Goal: Information Seeking & Learning: Learn about a topic

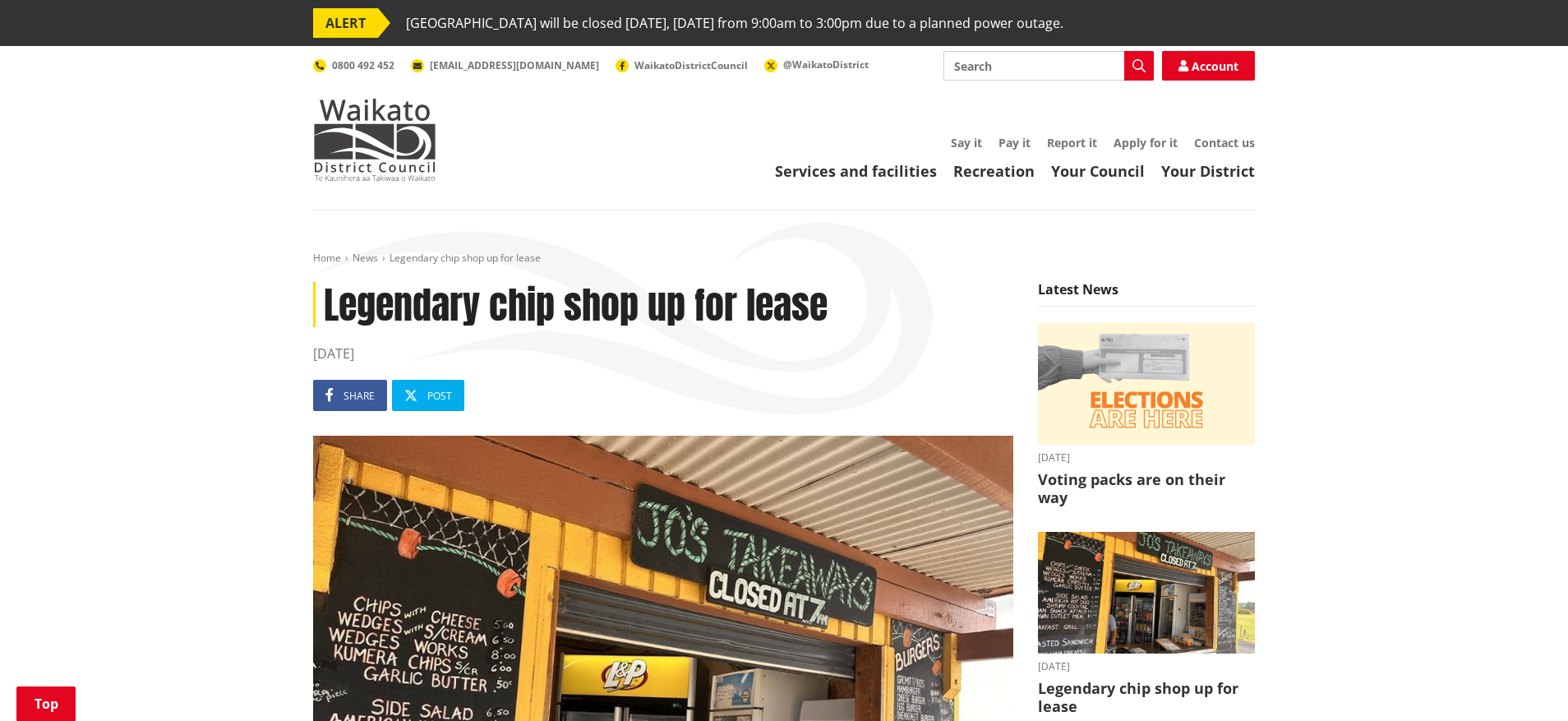
scroll to position [442, 0]
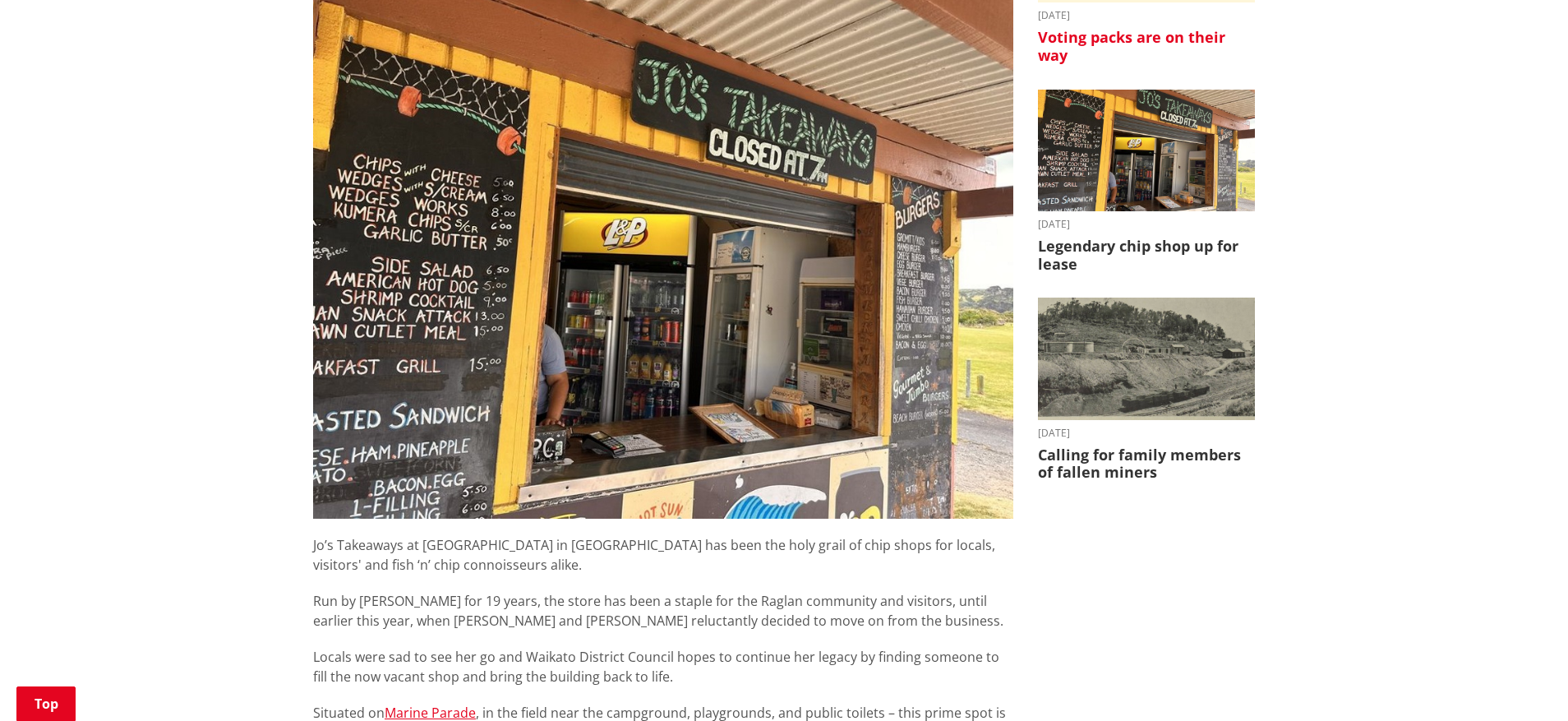
click at [1146, 40] on h3 "Voting packs are on their way" at bounding box center [1146, 47] width 217 height 36
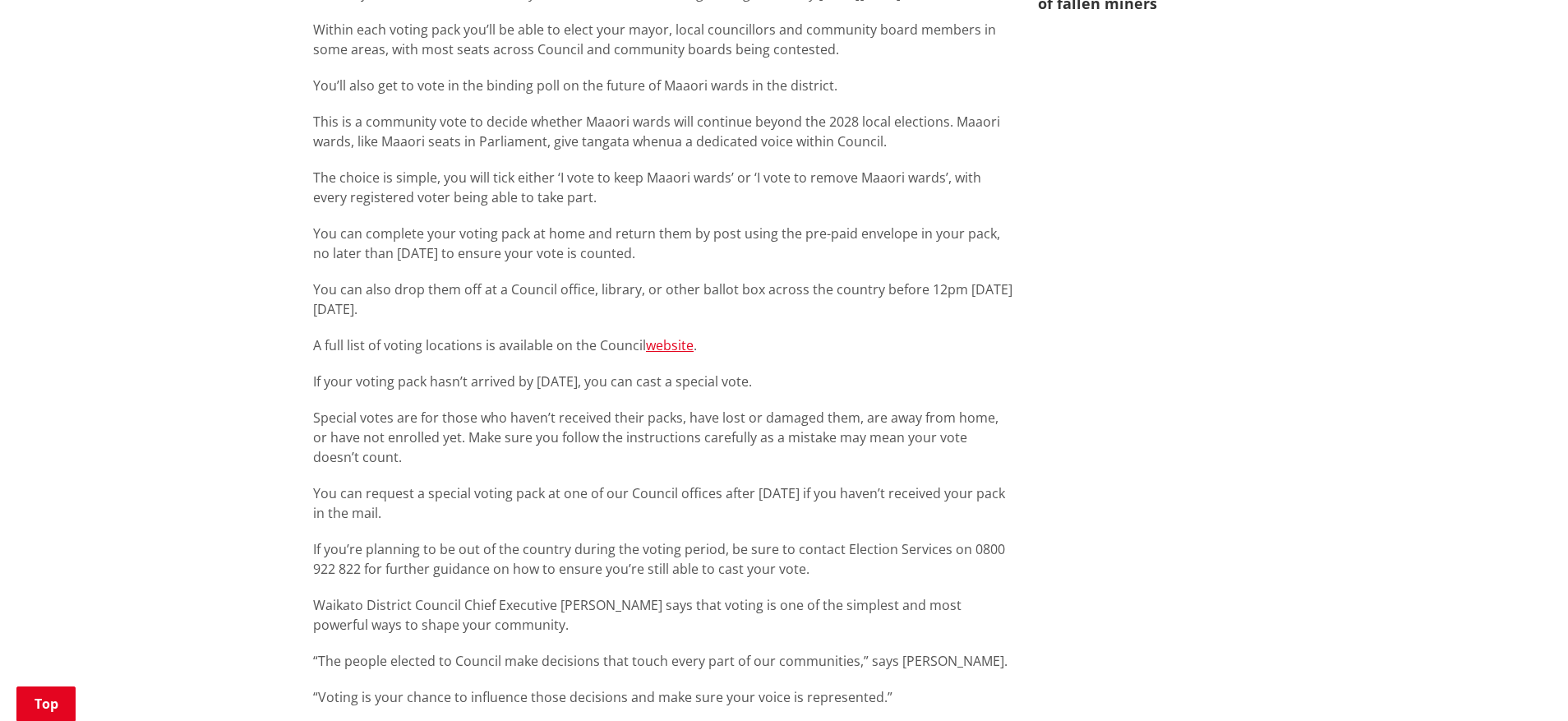
scroll to position [1319, 0]
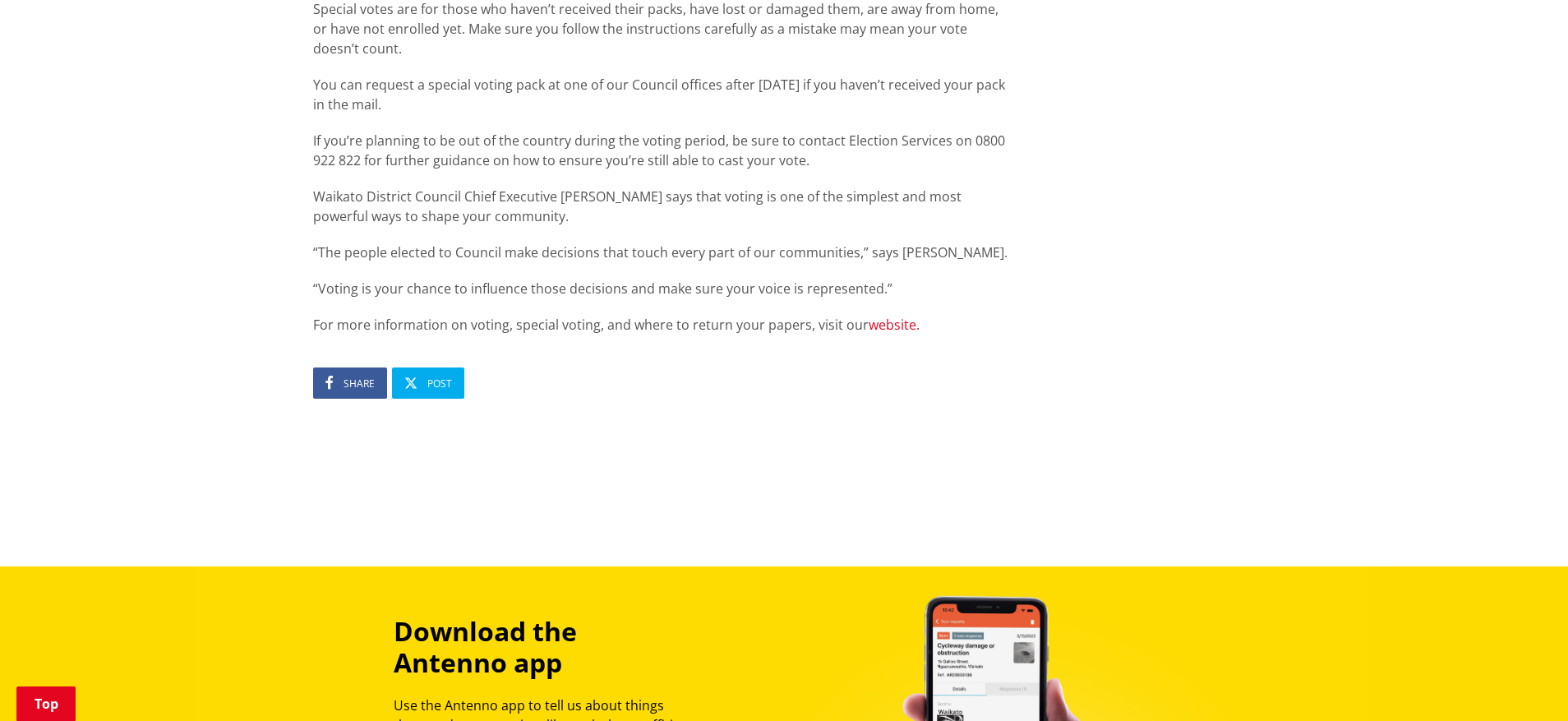
click at [878, 324] on link "website." at bounding box center [894, 324] width 51 height 18
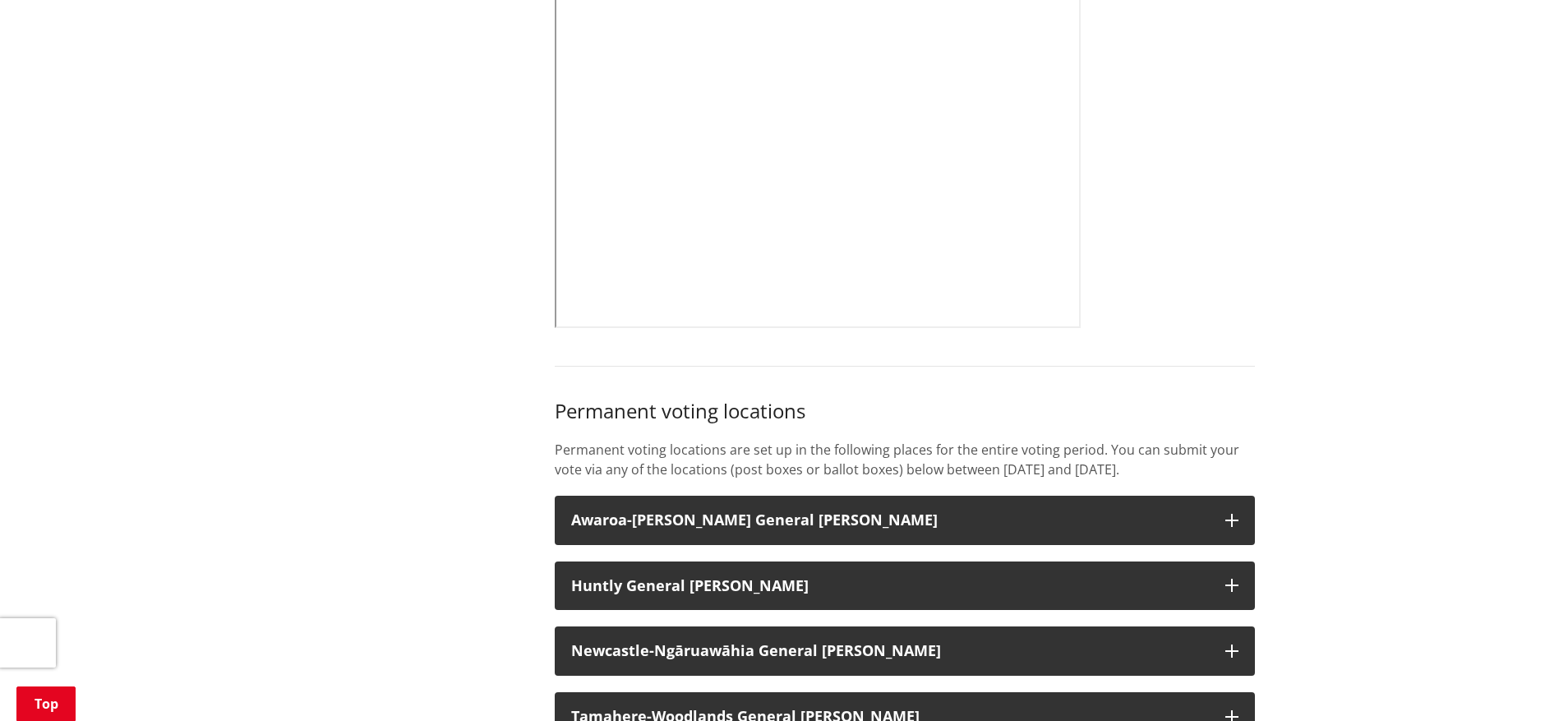
scroll to position [96, 0]
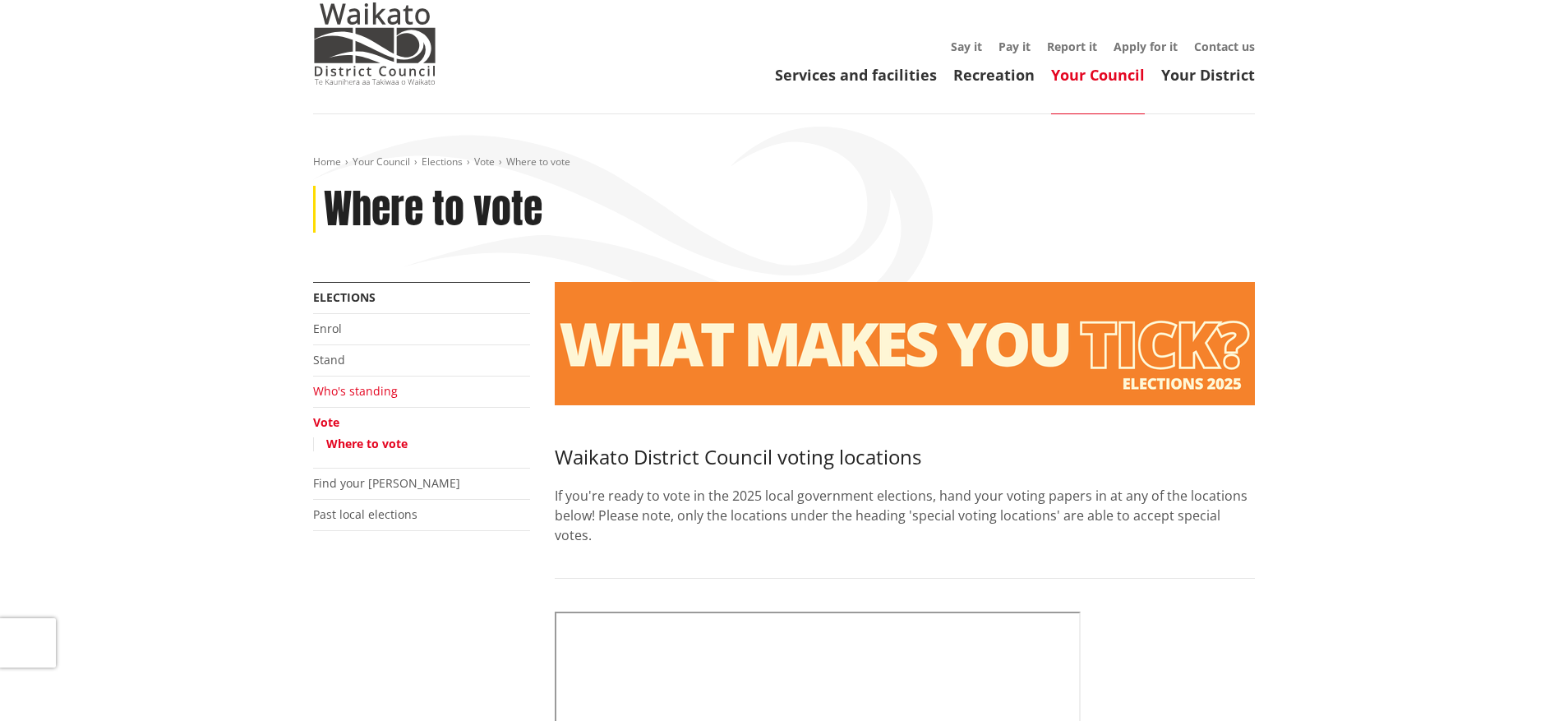
click at [383, 398] on link "Who's standing" at bounding box center [355, 391] width 85 height 16
click at [371, 390] on link "Who's standing" at bounding box center [355, 391] width 85 height 16
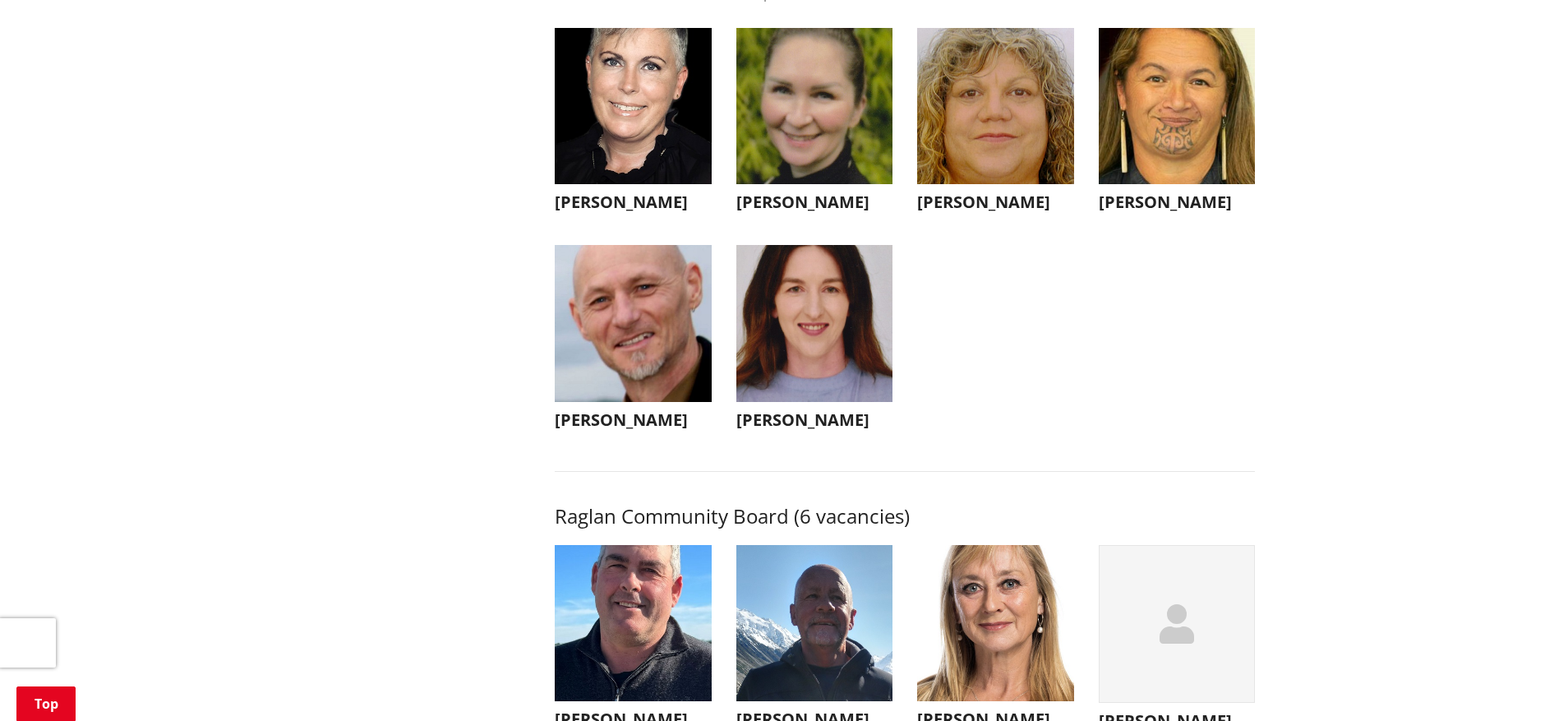
scroll to position [5687, 0]
